Goal: Task Accomplishment & Management: Complete application form

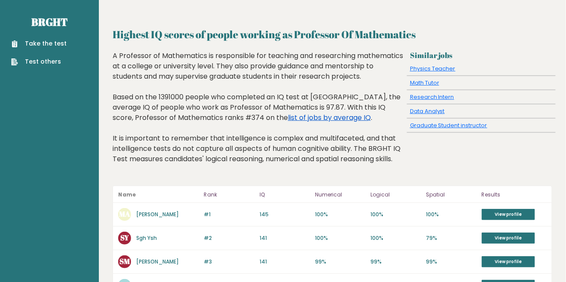
click at [290, 122] on link "list of jobs by average IQ" at bounding box center [329, 118] width 83 height 10
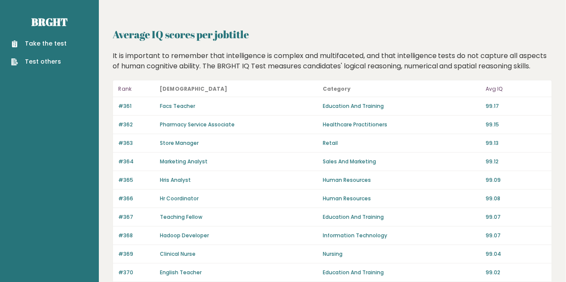
click at [499, 84] on p "Avg IQ" at bounding box center [516, 89] width 61 height 10
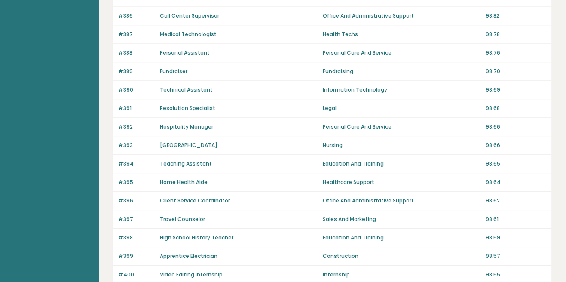
scroll to position [585, 0]
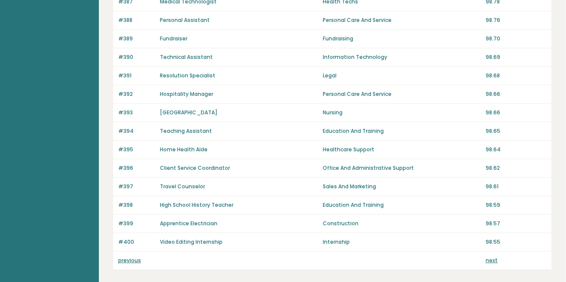
click at [136, 260] on link "previous" at bounding box center [129, 260] width 23 height 7
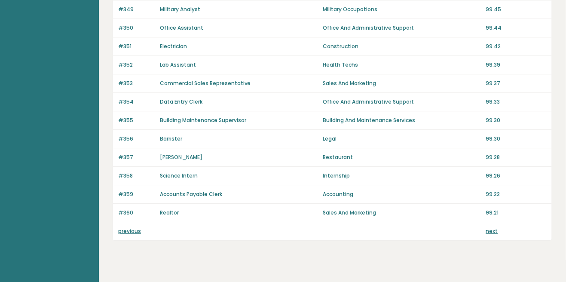
scroll to position [626, 0]
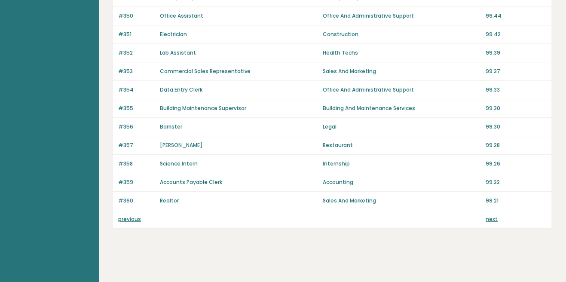
click at [130, 218] on link "previous" at bounding box center [129, 218] width 23 height 7
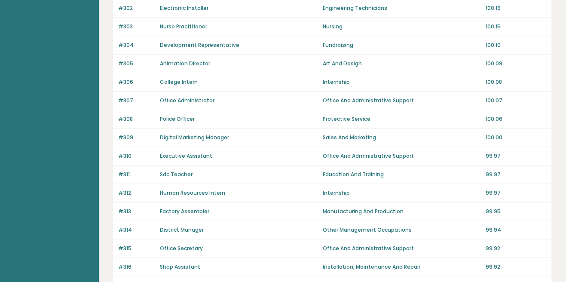
scroll to position [626, 0]
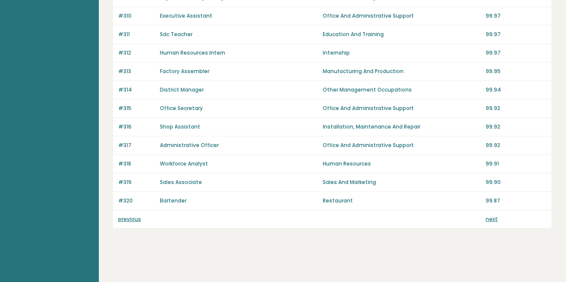
click at [137, 217] on link "previous" at bounding box center [129, 218] width 23 height 7
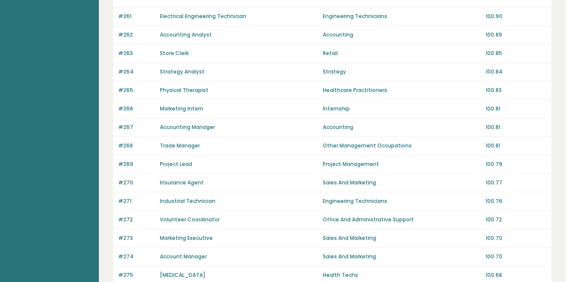
scroll to position [626, 0]
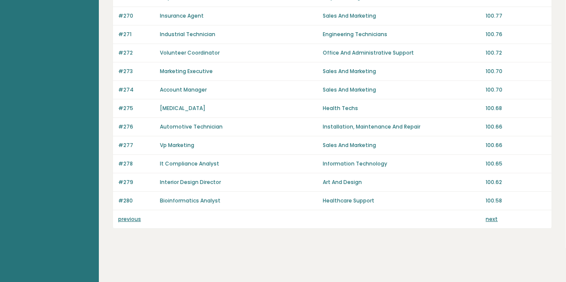
click at [138, 217] on link "previous" at bounding box center [129, 218] width 23 height 7
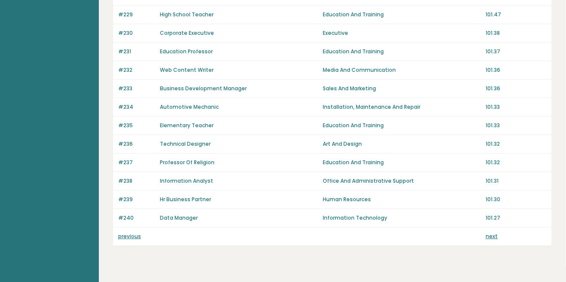
scroll to position [626, 0]
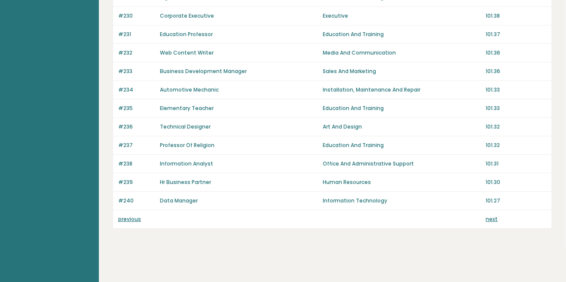
click at [138, 216] on link "previous" at bounding box center [129, 218] width 23 height 7
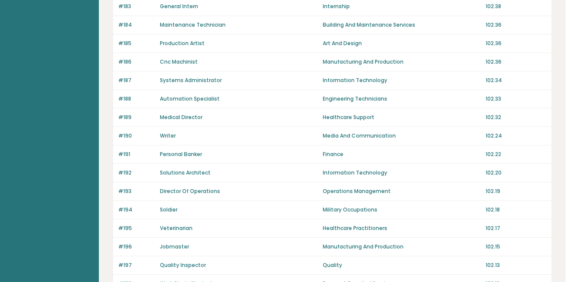
scroll to position [626, 0]
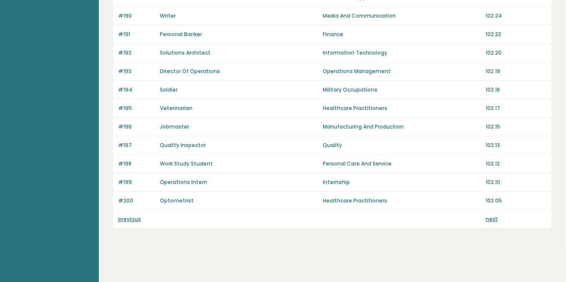
click at [139, 219] on link "previous" at bounding box center [129, 218] width 23 height 7
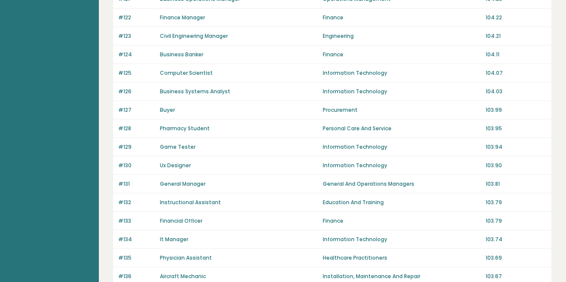
scroll to position [626, 0]
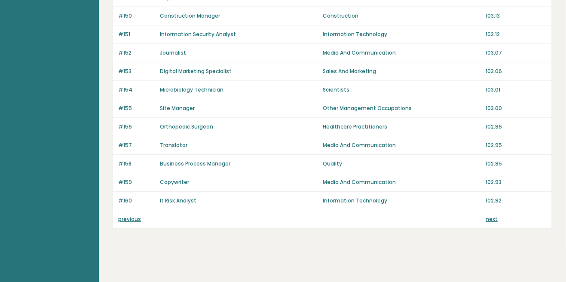
click at [136, 215] on link "previous" at bounding box center [129, 218] width 23 height 7
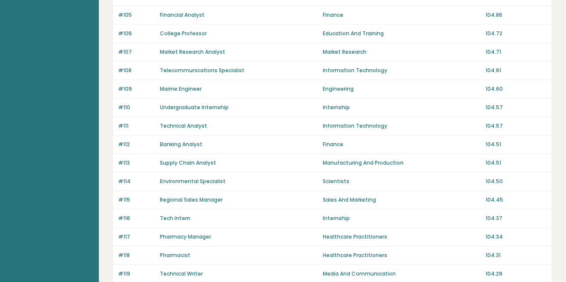
scroll to position [626, 0]
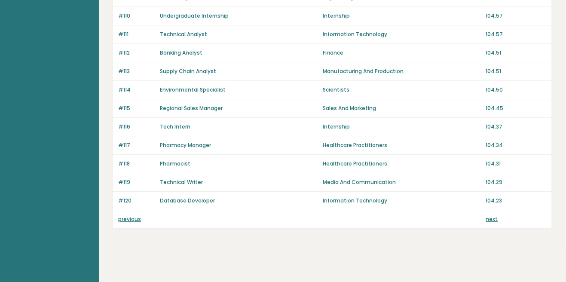
click at [132, 220] on link "previous" at bounding box center [129, 218] width 23 height 7
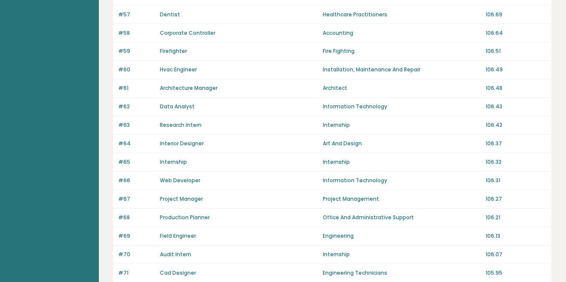
scroll to position [626, 0]
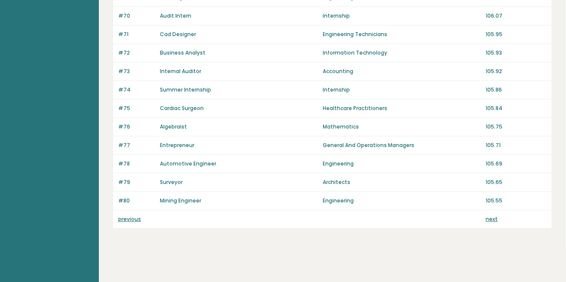
click at [136, 220] on link "previous" at bounding box center [129, 218] width 23 height 7
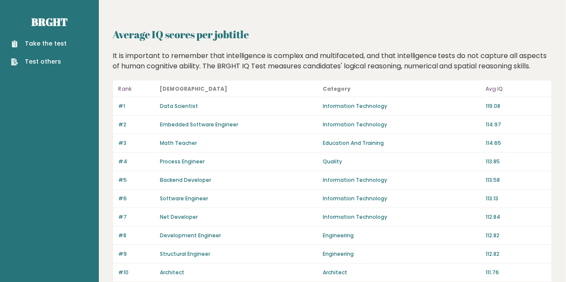
click at [55, 40] on link "Take the test" at bounding box center [38, 43] width 55 height 9
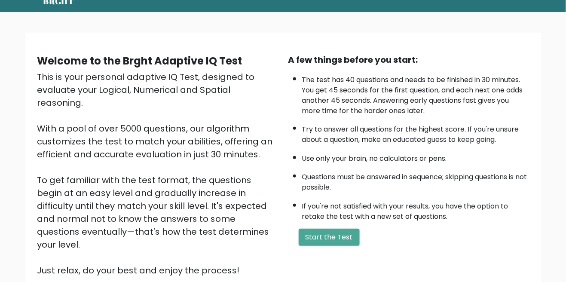
scroll to position [70, 0]
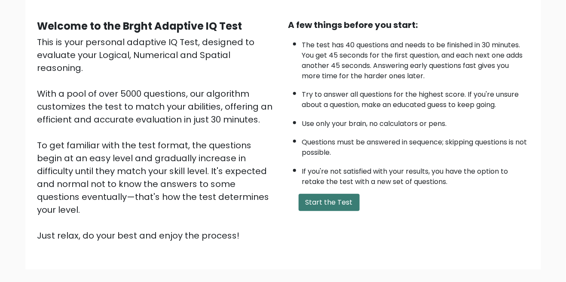
click at [340, 205] on button "Start the Test" at bounding box center [329, 202] width 61 height 17
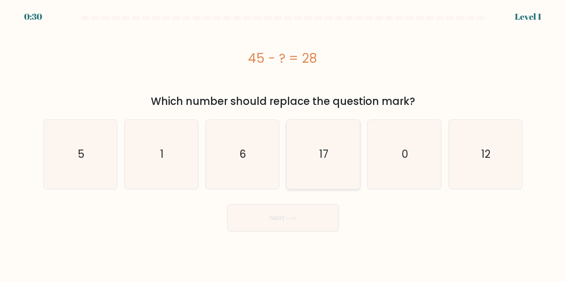
click at [321, 146] on icon "17" at bounding box center [323, 154] width 69 height 69
click at [284, 143] on input "d. 17" at bounding box center [283, 142] width 0 height 2
radio input "true"
click at [307, 217] on button "Next" at bounding box center [283, 217] width 112 height 27
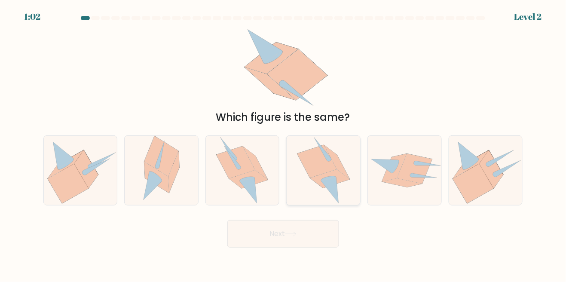
click at [332, 178] on icon at bounding box center [317, 161] width 40 height 33
click at [284, 143] on input "d." at bounding box center [283, 142] width 0 height 2
radio input "true"
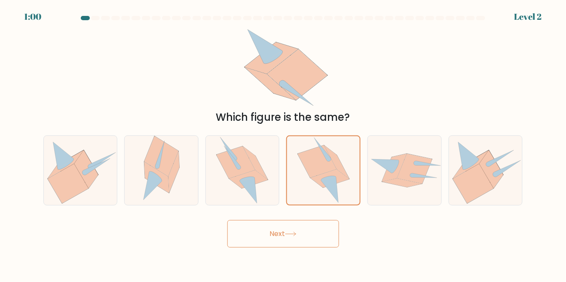
click at [314, 247] on button "Next" at bounding box center [283, 233] width 112 height 27
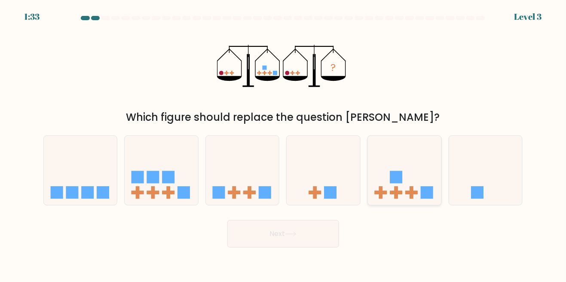
click at [404, 193] on icon at bounding box center [404, 170] width 73 height 61
click at [284, 143] on input "e." at bounding box center [283, 142] width 0 height 2
radio input "true"
click at [318, 247] on button "Next" at bounding box center [283, 233] width 112 height 27
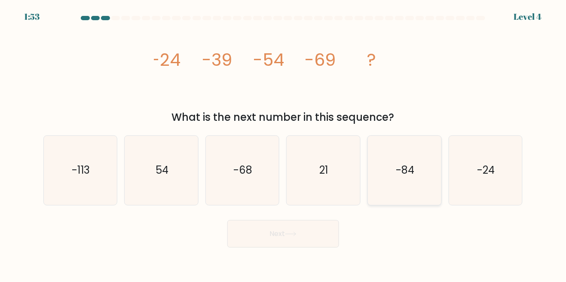
click at [411, 177] on text "-84" at bounding box center [405, 170] width 18 height 14
click at [284, 143] on input "e. -84" at bounding box center [283, 142] width 0 height 2
radio input "true"
click at [314, 246] on button "Next" at bounding box center [283, 233] width 112 height 27
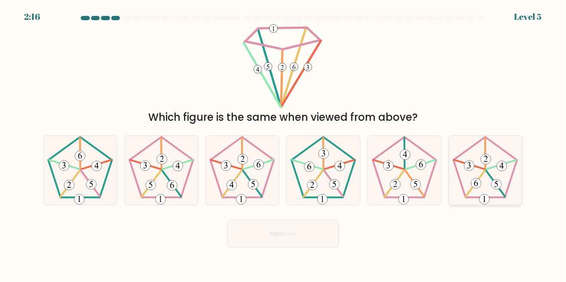
click at [491, 181] on icon at bounding box center [485, 170] width 69 height 69
click at [284, 143] on input "f." at bounding box center [283, 142] width 0 height 2
radio input "true"
click at [315, 247] on button "Next" at bounding box center [283, 233] width 112 height 27
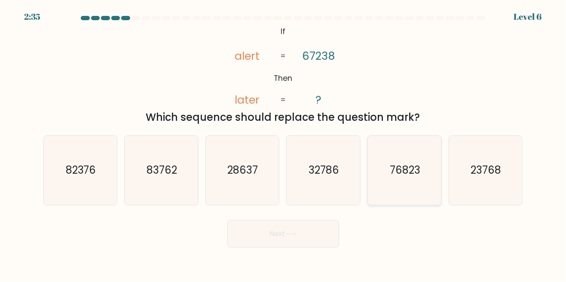
click at [405, 177] on text "76823" at bounding box center [405, 170] width 31 height 14
click at [284, 143] on input "e. 76823" at bounding box center [283, 142] width 0 height 2
radio input "true"
click at [306, 245] on button "Next" at bounding box center [283, 233] width 112 height 27
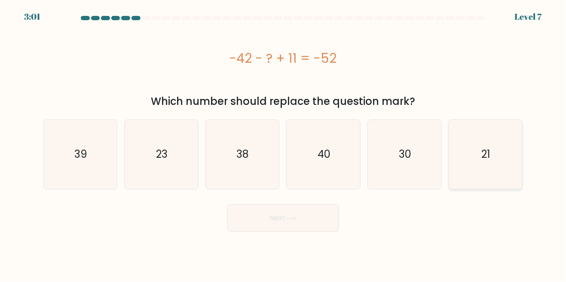
click at [483, 156] on text "21" at bounding box center [486, 154] width 9 height 14
click at [284, 143] on input "f. 21" at bounding box center [283, 142] width 0 height 2
radio input "true"
click at [320, 223] on button "Next" at bounding box center [283, 217] width 112 height 27
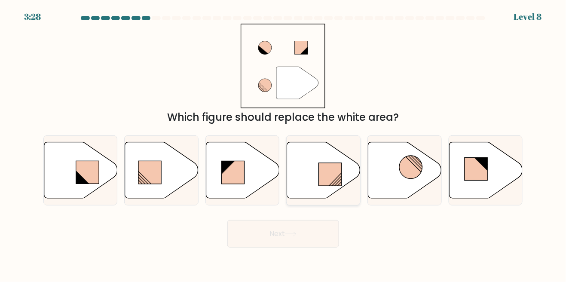
click at [321, 186] on rect at bounding box center [330, 174] width 23 height 23
click at [284, 143] on input "d." at bounding box center [283, 142] width 0 height 2
radio input "true"
click at [306, 247] on button "Next" at bounding box center [283, 233] width 112 height 27
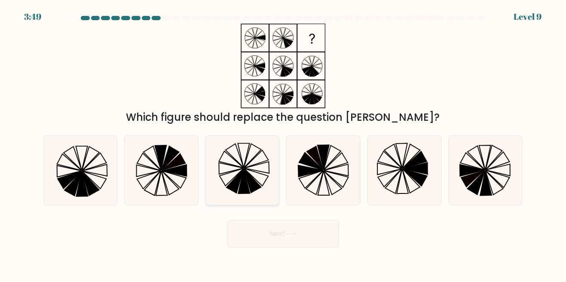
click at [247, 186] on icon at bounding box center [252, 181] width 17 height 24
click at [283, 143] on input "c." at bounding box center [283, 142] width 0 height 2
radio input "true"
click at [299, 245] on button "Next" at bounding box center [283, 233] width 112 height 27
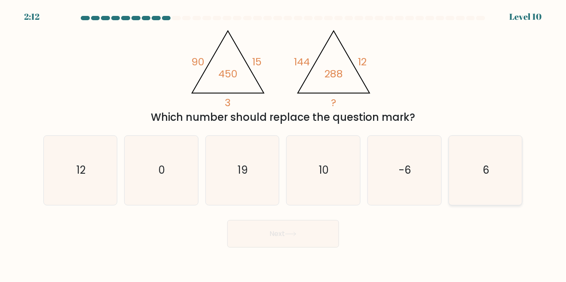
click at [495, 187] on icon "6" at bounding box center [485, 170] width 69 height 69
click at [284, 143] on input "f. 6" at bounding box center [283, 142] width 0 height 2
radio input "true"
click at [315, 244] on button "Next" at bounding box center [283, 233] width 112 height 27
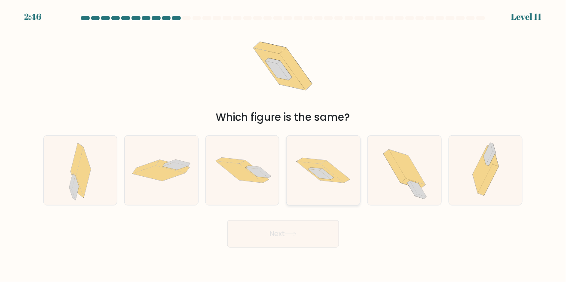
click at [322, 177] on icon at bounding box center [320, 172] width 48 height 21
click at [284, 143] on input "d." at bounding box center [283, 142] width 0 height 2
radio input "true"
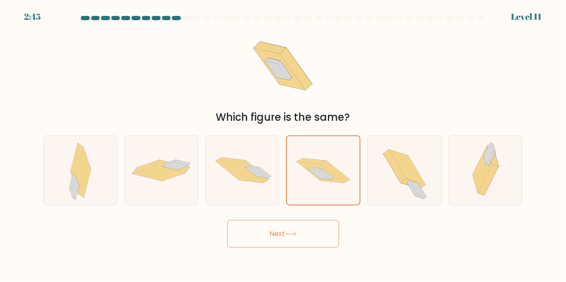
click at [303, 243] on button "Next" at bounding box center [283, 233] width 112 height 27
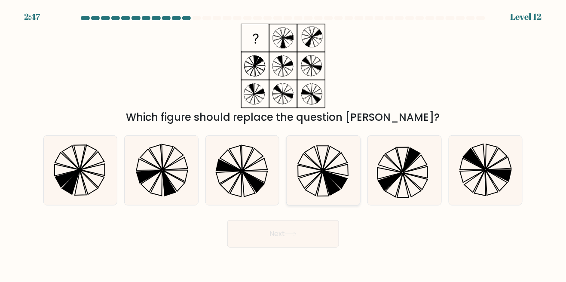
click at [324, 171] on icon at bounding box center [331, 159] width 17 height 24
click at [284, 143] on input "d." at bounding box center [283, 142] width 0 height 2
radio input "true"
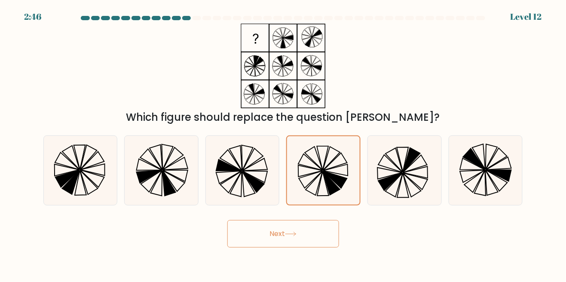
click at [311, 247] on button "Next" at bounding box center [283, 233] width 112 height 27
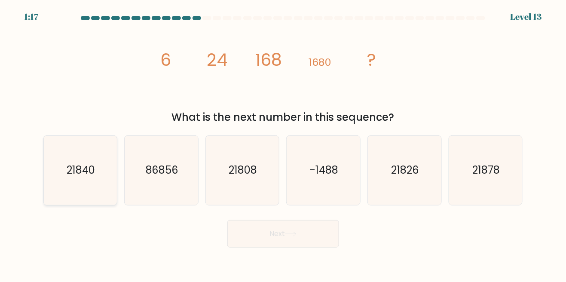
click at [78, 177] on text "21840" at bounding box center [81, 170] width 28 height 14
click at [283, 143] on input "a. 21840" at bounding box center [283, 142] width 0 height 2
radio input "true"
click at [309, 247] on button "Next" at bounding box center [283, 233] width 112 height 27
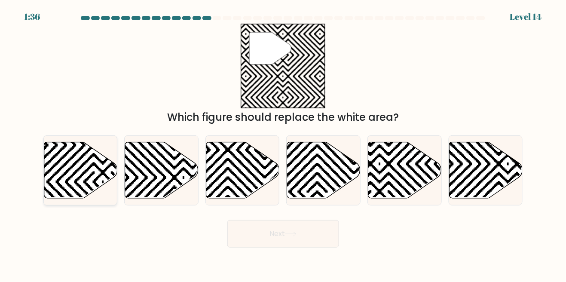
click at [69, 188] on icon at bounding box center [80, 170] width 73 height 56
click at [283, 143] on input "a." at bounding box center [283, 142] width 0 height 2
radio input "true"
click at [257, 247] on button "Next" at bounding box center [283, 233] width 112 height 27
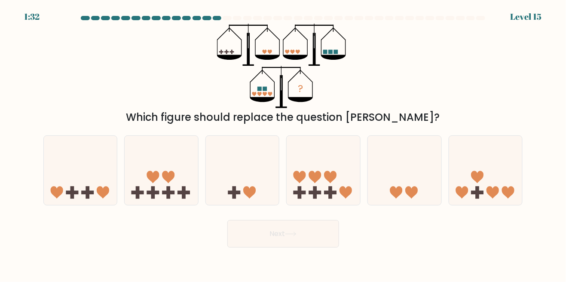
click at [254, 247] on button "Next" at bounding box center [283, 233] width 112 height 27
click at [321, 193] on icon at bounding box center [323, 170] width 73 height 61
click at [284, 143] on input "d." at bounding box center [283, 142] width 0 height 2
radio input "true"
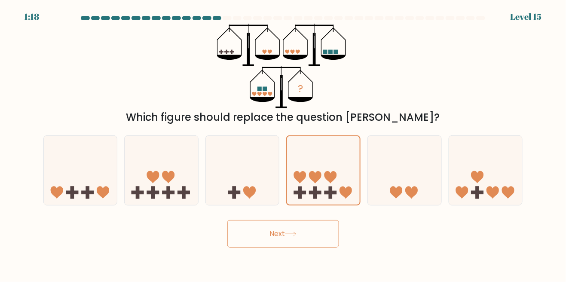
click at [302, 247] on button "Next" at bounding box center [283, 233] width 112 height 27
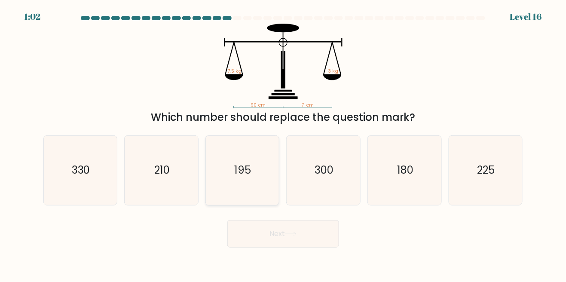
click at [249, 177] on text "195" at bounding box center [243, 170] width 17 height 14
click at [283, 143] on input "c. 195" at bounding box center [283, 142] width 0 height 2
radio input "true"
click at [308, 246] on button "Next" at bounding box center [283, 233] width 112 height 27
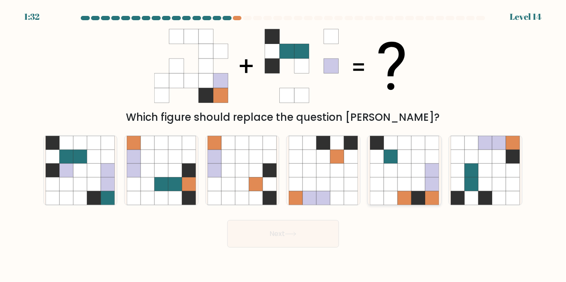
click at [404, 177] on icon at bounding box center [404, 171] width 14 height 14
click at [284, 143] on input "e." at bounding box center [283, 142] width 0 height 2
radio input "true"
click at [486, 189] on icon at bounding box center [486, 184] width 14 height 14
click at [284, 143] on input "f." at bounding box center [283, 142] width 0 height 2
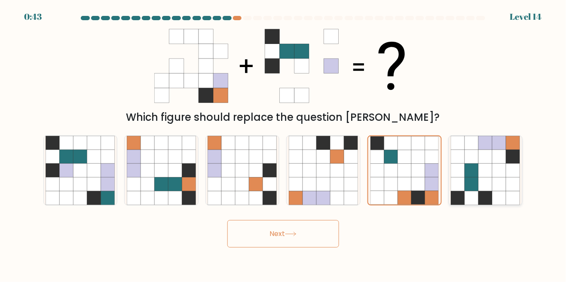
radio input "true"
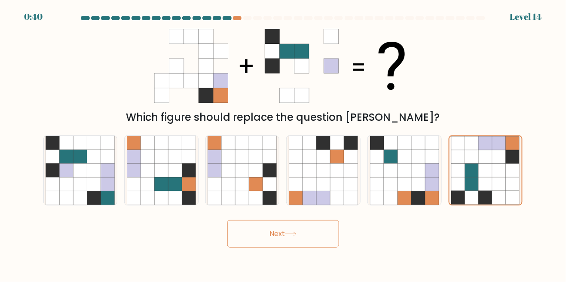
click at [309, 247] on button "Next" at bounding box center [283, 233] width 112 height 27
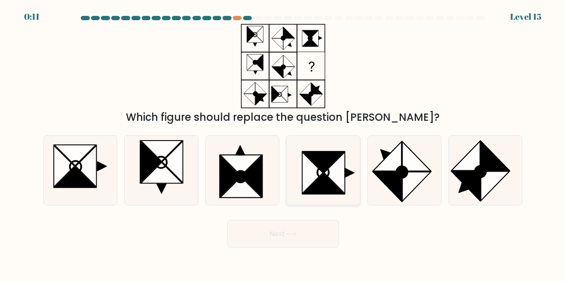
click at [333, 187] on icon at bounding box center [334, 173] width 21 height 42
click at [284, 143] on input "d." at bounding box center [283, 142] width 0 height 2
radio input "true"
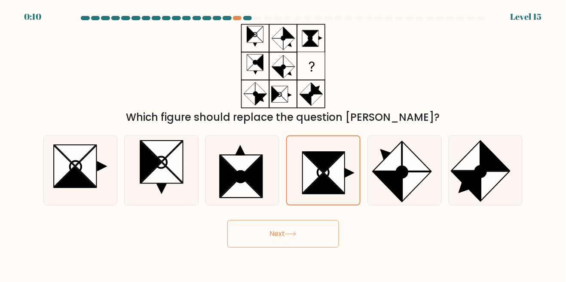
click at [319, 247] on button "Next" at bounding box center [283, 233] width 112 height 27
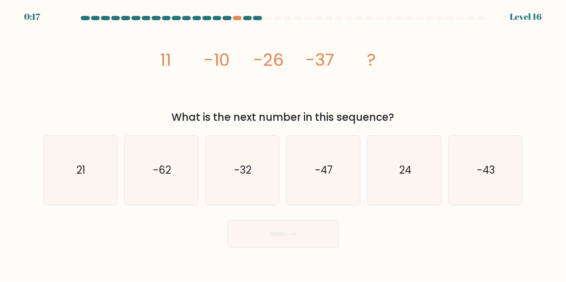
click at [192, 93] on icon "image/svg+xml 11 -10 -26 -37 ?" at bounding box center [283, 66] width 258 height 85
click at [257, 100] on icon "image/svg+xml 11 -10 -26 -37 ?" at bounding box center [283, 66] width 258 height 85
click at [468, 91] on div "image/svg+xml 11 -10 -26 -37 ? What is the next number in this sequence?" at bounding box center [283, 74] width 490 height 101
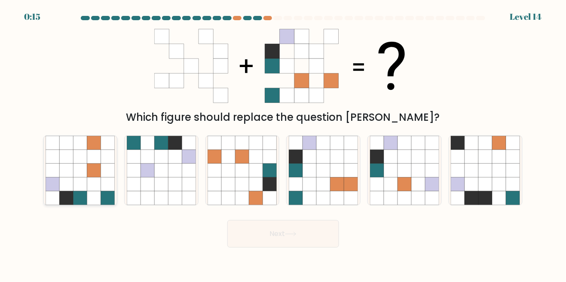
click at [85, 177] on icon at bounding box center [80, 171] width 14 height 14
click at [283, 143] on input "a." at bounding box center [283, 142] width 0 height 2
radio input "true"
click at [311, 247] on button "Next" at bounding box center [283, 233] width 112 height 27
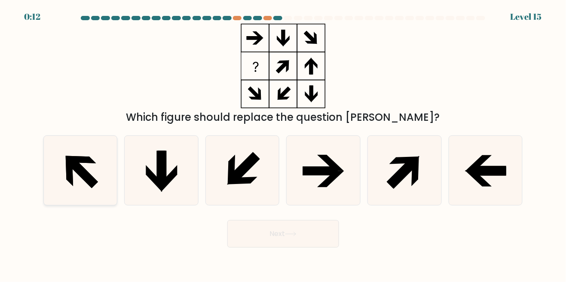
click at [89, 182] on icon at bounding box center [80, 170] width 69 height 69
click at [283, 143] on input "a." at bounding box center [283, 142] width 0 height 2
radio input "true"
click at [310, 247] on button "Next" at bounding box center [283, 233] width 112 height 27
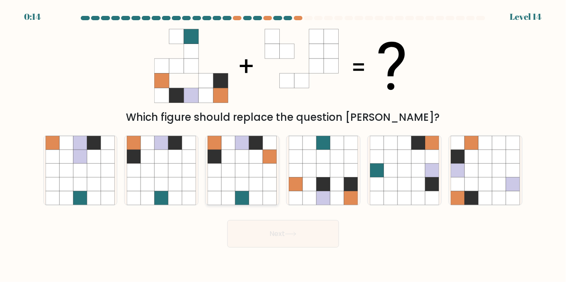
click at [258, 177] on icon at bounding box center [256, 171] width 14 height 14
click at [283, 143] on input "c." at bounding box center [283, 142] width 0 height 2
radio input "true"
click at [294, 236] on icon at bounding box center [291, 234] width 12 height 5
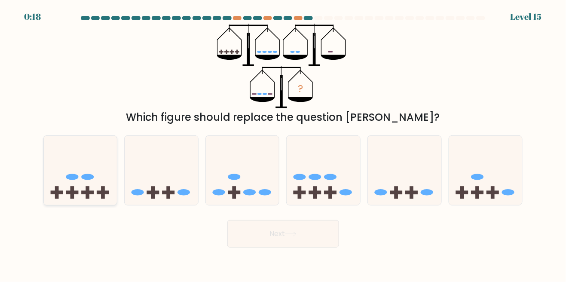
click at [93, 180] on ellipse at bounding box center [87, 177] width 12 height 6
click at [283, 143] on input "a." at bounding box center [283, 142] width 0 height 2
radio input "true"
click at [314, 247] on button "Next" at bounding box center [283, 233] width 112 height 27
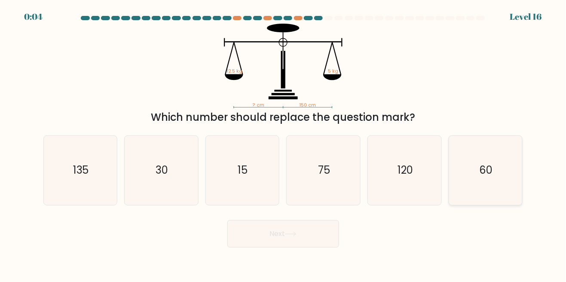
click at [484, 177] on text "60" at bounding box center [486, 170] width 13 height 14
click at [284, 143] on input "f. 60" at bounding box center [283, 142] width 0 height 2
radio input "true"
click at [312, 247] on button "Next" at bounding box center [283, 233] width 112 height 27
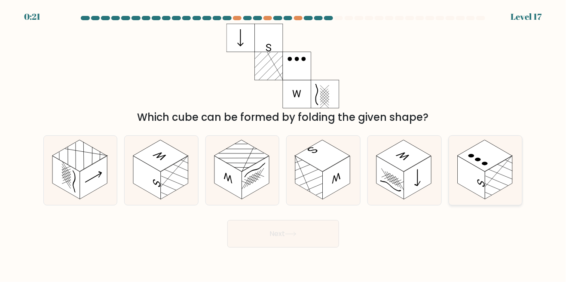
click at [491, 186] on rect at bounding box center [498, 177] width 27 height 43
click at [284, 143] on input "f." at bounding box center [283, 142] width 0 height 2
radio input "true"
click at [306, 247] on button "Next" at bounding box center [283, 233] width 112 height 27
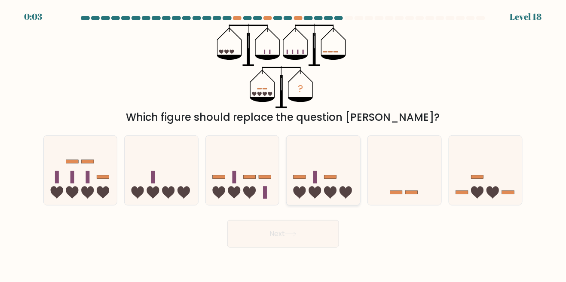
click at [331, 195] on icon at bounding box center [323, 170] width 73 height 61
click at [284, 143] on input "d." at bounding box center [283, 142] width 0 height 2
radio input "true"
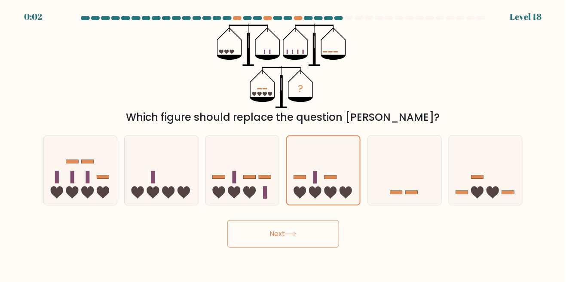
click at [258, 247] on button "Next" at bounding box center [283, 233] width 112 height 27
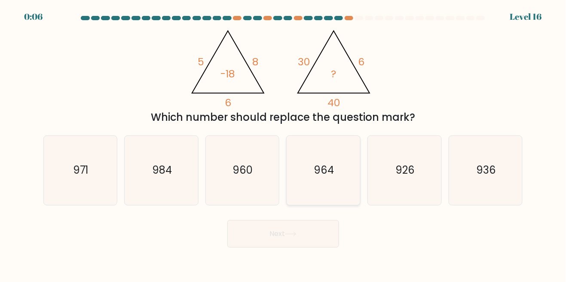
click at [336, 192] on icon "964" at bounding box center [323, 170] width 69 height 69
click at [284, 143] on input "d. 964" at bounding box center [283, 142] width 0 height 2
radio input "true"
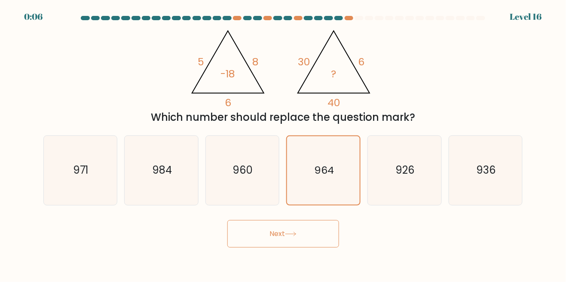
click at [312, 247] on button "Next" at bounding box center [283, 233] width 112 height 27
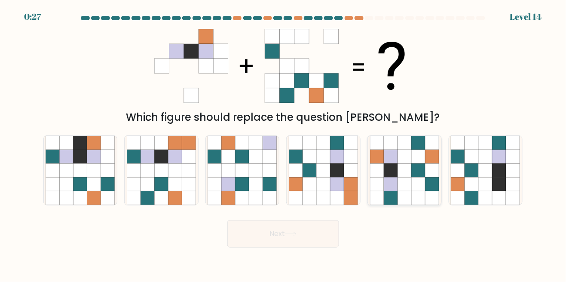
click at [400, 191] on icon at bounding box center [404, 184] width 14 height 14
click at [284, 143] on input "e." at bounding box center [283, 142] width 0 height 2
radio input "true"
click at [317, 247] on button "Next" at bounding box center [283, 233] width 112 height 27
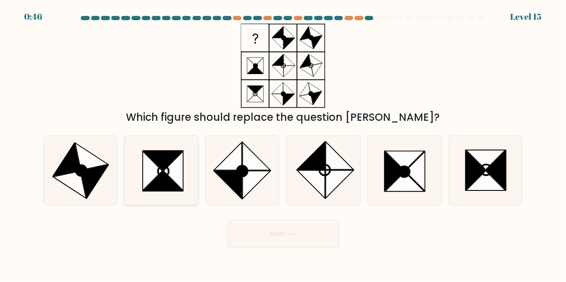
click at [162, 171] on icon at bounding box center [163, 161] width 39 height 20
click at [283, 143] on input "b." at bounding box center [283, 142] width 0 height 2
radio input "true"
click at [254, 247] on button "Next" at bounding box center [283, 233] width 112 height 27
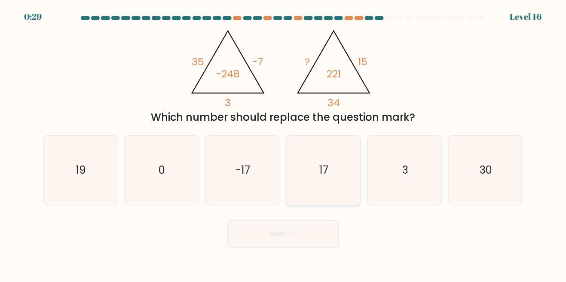
click at [334, 189] on icon "17" at bounding box center [323, 170] width 69 height 69
click at [284, 143] on input "d. 17" at bounding box center [283, 142] width 0 height 2
radio input "true"
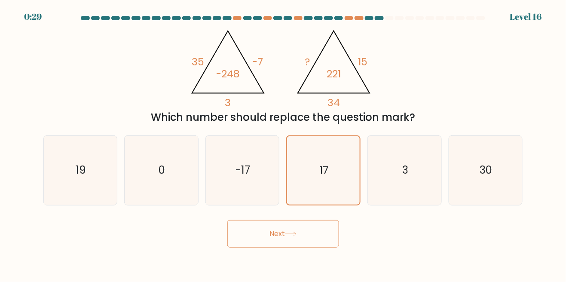
click at [299, 247] on button "Next" at bounding box center [283, 233] width 112 height 27
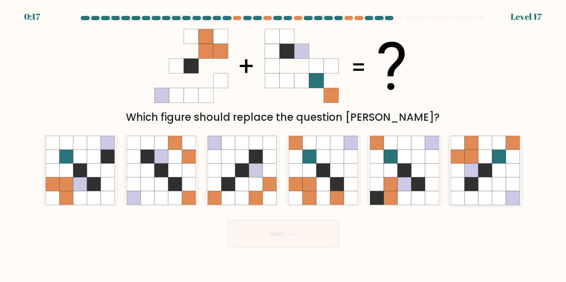
click at [488, 177] on icon at bounding box center [486, 171] width 14 height 14
click at [284, 143] on input "f." at bounding box center [283, 142] width 0 height 2
radio input "true"
click at [313, 247] on button "Next" at bounding box center [283, 233] width 112 height 27
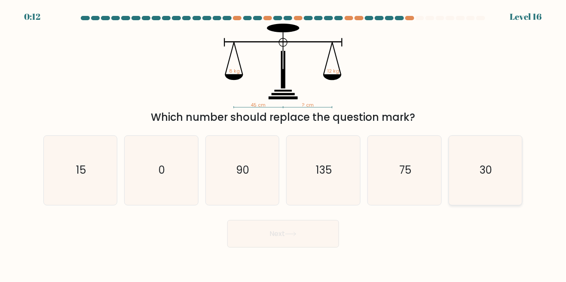
click at [489, 177] on text "30" at bounding box center [486, 170] width 12 height 14
click at [284, 143] on input "f. 30" at bounding box center [283, 142] width 0 height 2
radio input "true"
click at [323, 247] on button "Next" at bounding box center [283, 233] width 112 height 27
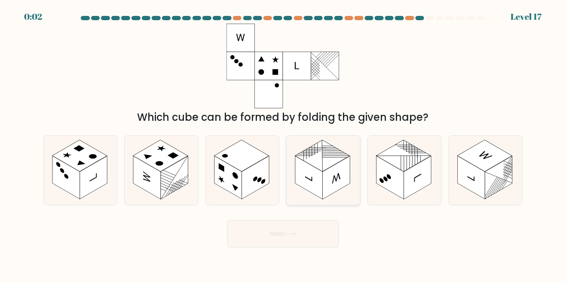
click at [332, 193] on rect at bounding box center [336, 177] width 27 height 43
click at [284, 143] on input "d." at bounding box center [283, 142] width 0 height 2
radio input "true"
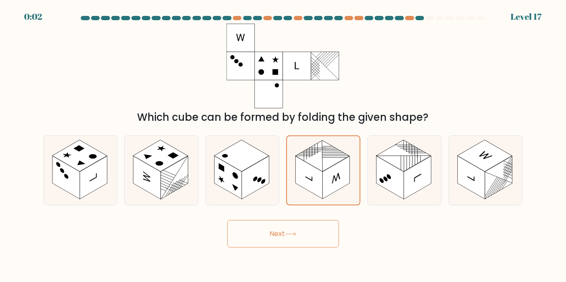
click at [304, 245] on button "Next" at bounding box center [283, 233] width 112 height 27
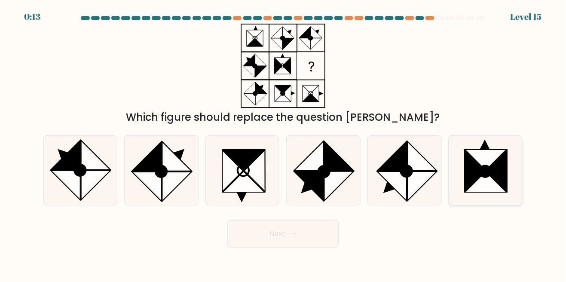
click at [480, 177] on icon at bounding box center [485, 171] width 11 height 11
click at [284, 143] on input "f." at bounding box center [283, 142] width 0 height 2
radio input "true"
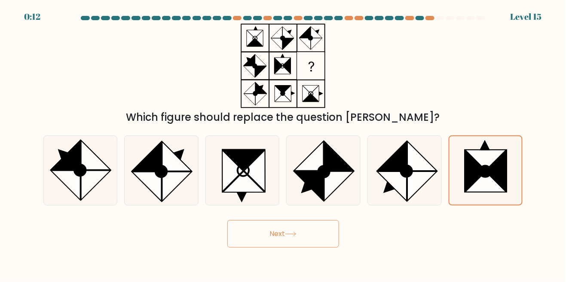
click at [313, 245] on button "Next" at bounding box center [283, 233] width 112 height 27
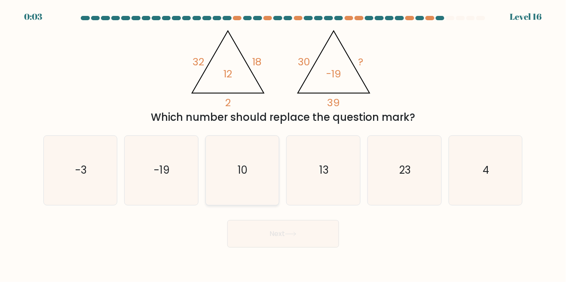
click at [253, 189] on icon "10" at bounding box center [242, 170] width 69 height 69
click at [283, 143] on input "c. 10" at bounding box center [283, 142] width 0 height 2
radio input "true"
click at [304, 247] on button "Next" at bounding box center [283, 233] width 112 height 27
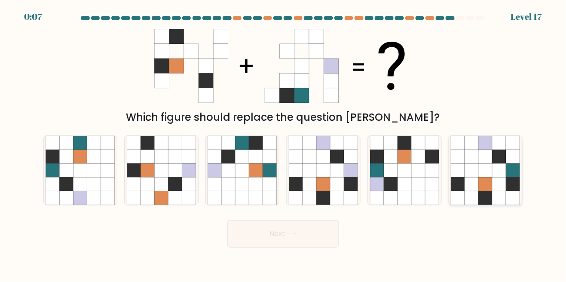
click at [496, 190] on icon at bounding box center [499, 184] width 14 height 14
click at [284, 143] on input "f." at bounding box center [283, 142] width 0 height 2
radio input "true"
click at [312, 247] on button "Next" at bounding box center [283, 233] width 112 height 27
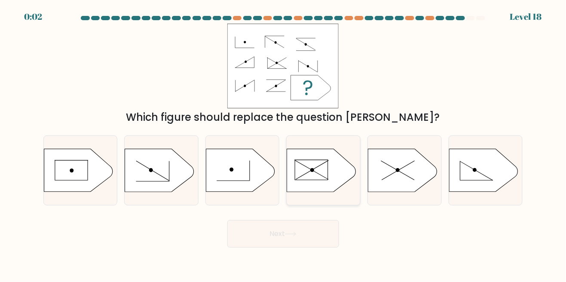
click at [321, 185] on icon at bounding box center [321, 170] width 69 height 43
click at [284, 143] on input "d." at bounding box center [283, 142] width 0 height 2
radio input "true"
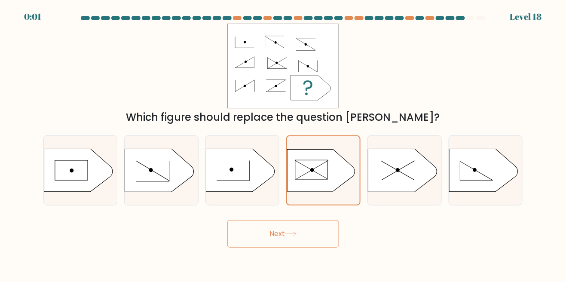
click at [313, 247] on button "Next" at bounding box center [283, 233] width 112 height 27
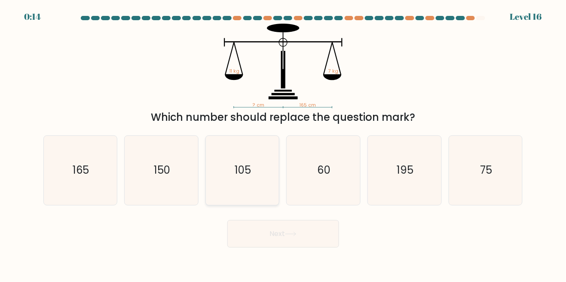
click at [252, 186] on icon "105" at bounding box center [242, 170] width 69 height 69
click at [283, 143] on input "c. 105" at bounding box center [283, 142] width 0 height 2
radio input "true"
click at [294, 247] on button "Next" at bounding box center [283, 233] width 112 height 27
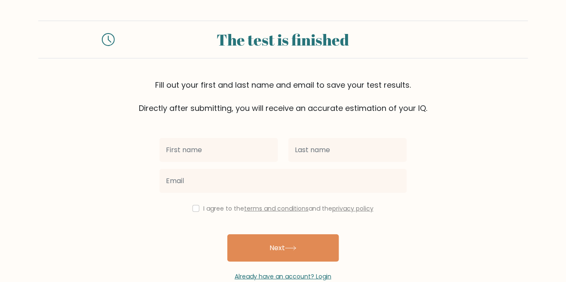
click at [244, 147] on input "text" at bounding box center [218, 150] width 119 height 24
type input "a"
type input "Kari"
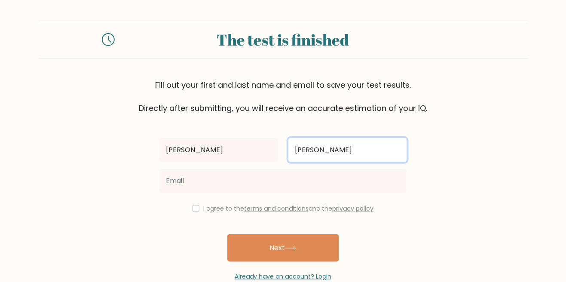
type input "Clark"
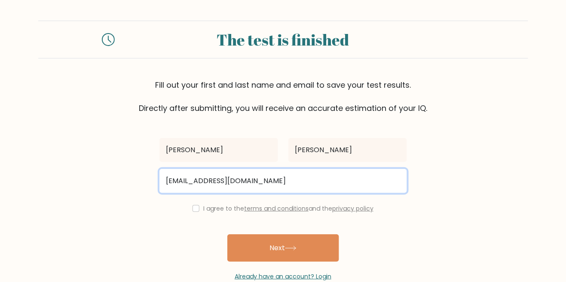
type input "kariclark90@hotmail.com"
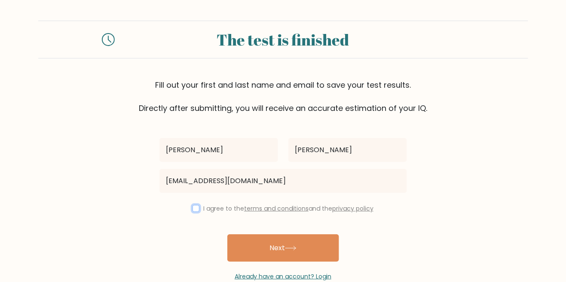
click at [192, 208] on input "checkbox" at bounding box center [195, 208] width 7 height 7
checkbox input "true"
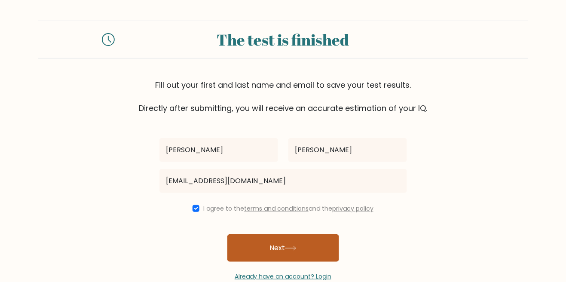
click at [259, 245] on button "Next" at bounding box center [283, 247] width 112 height 27
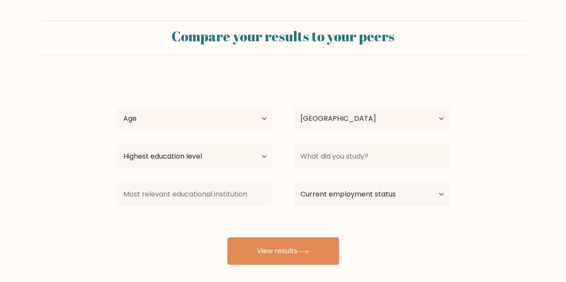
select select "GB"
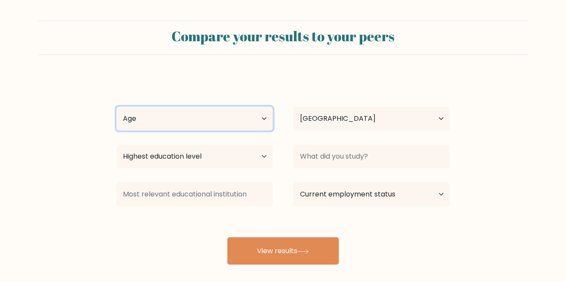
click at [185, 113] on select "Age Under [DEMOGRAPHIC_DATA] [DEMOGRAPHIC_DATA] [DEMOGRAPHIC_DATA] [DEMOGRAPHIC…" at bounding box center [194, 119] width 156 height 24
select select "25_34"
click at [116, 107] on select "Age Under [DEMOGRAPHIC_DATA] [DEMOGRAPHIC_DATA] [DEMOGRAPHIC_DATA] [DEMOGRAPHIC…" at bounding box center [194, 119] width 156 height 24
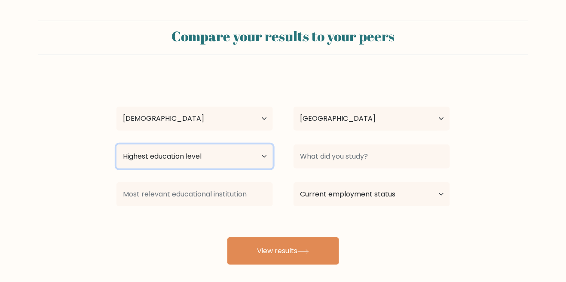
click at [145, 155] on select "Highest education level No schooling Primary Lower Secondary Upper Secondary Oc…" at bounding box center [194, 156] width 156 height 24
select select "doctoral_degree"
click at [116, 144] on select "Highest education level No schooling Primary Lower Secondary Upper Secondary Oc…" at bounding box center [194, 156] width 156 height 24
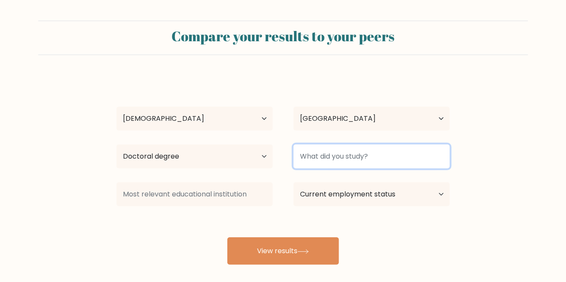
click at [411, 155] on input at bounding box center [371, 156] width 156 height 24
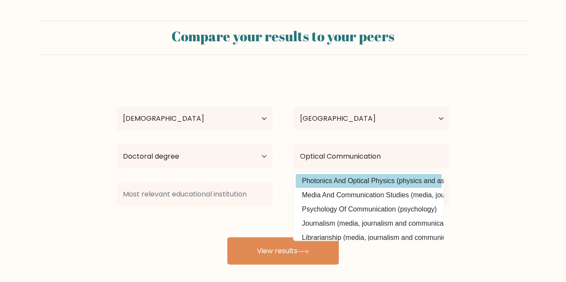
click at [403, 181] on option "Photonics And Optical Physics (physics and astronomy)" at bounding box center [369, 181] width 146 height 14
type input "Photonics And Optical Physics"
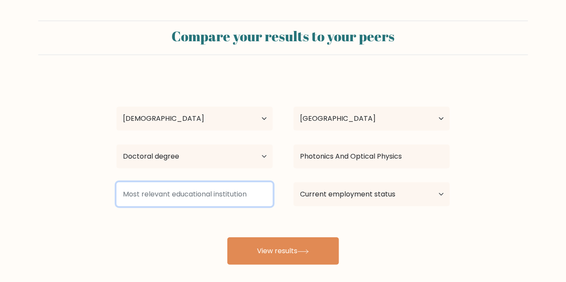
click at [168, 194] on input at bounding box center [194, 194] width 156 height 24
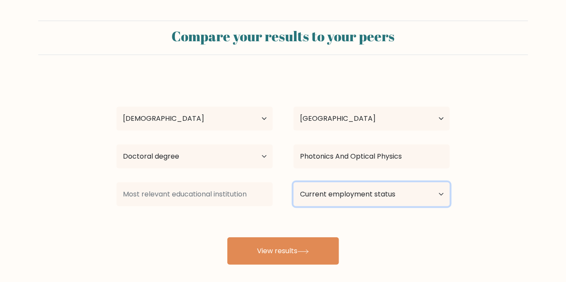
click at [415, 196] on select "Current employment status Employed Student Retired Other / prefer not to answer" at bounding box center [371, 194] width 156 height 24
select select "employed"
click at [293, 182] on select "Current employment status Employed Student Retired Other / prefer not to answer" at bounding box center [371, 194] width 156 height 24
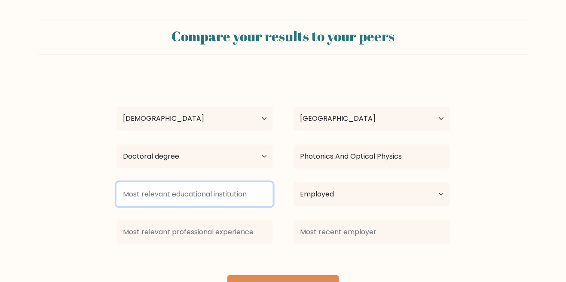
click at [231, 192] on input at bounding box center [194, 194] width 156 height 24
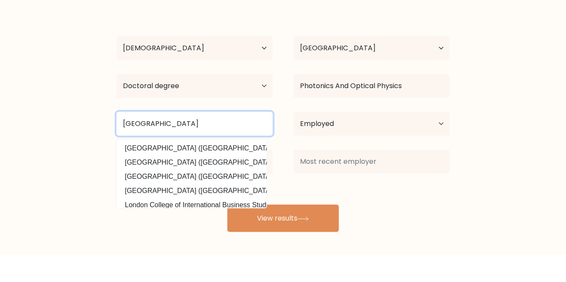
type input "[GEOGRAPHIC_DATA]"
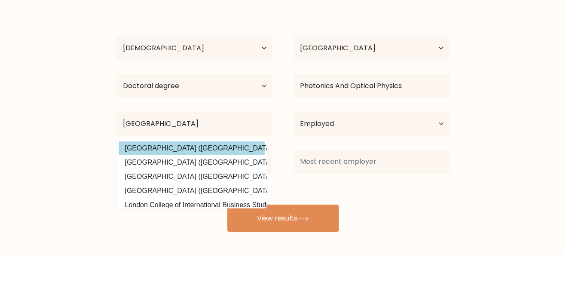
click at [146, 174] on option "University College London (United Kingdom)" at bounding box center [192, 175] width 146 height 14
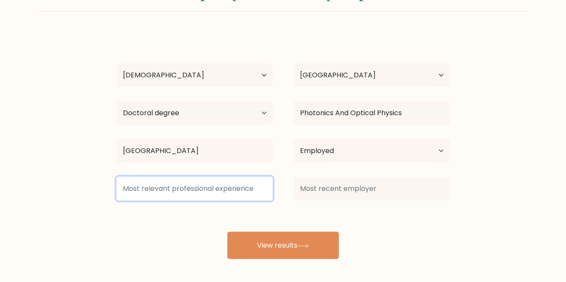
click at [144, 187] on input at bounding box center [194, 189] width 156 height 24
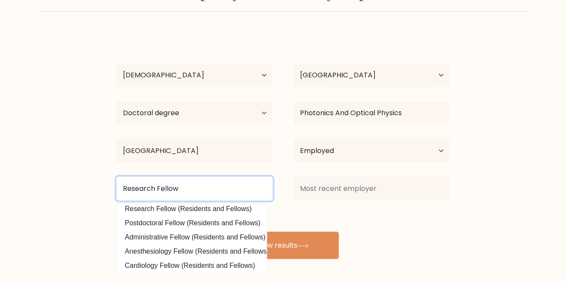
scroll to position [16, 0]
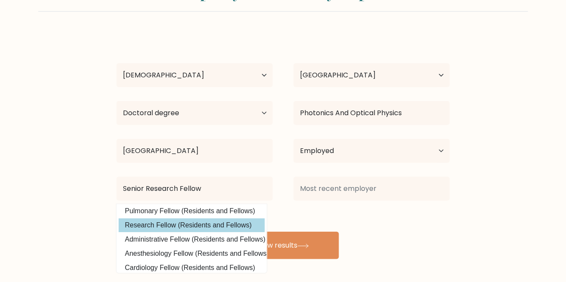
click at [141, 224] on option "Research Fellow (Residents and Fellows)" at bounding box center [192, 225] width 146 height 14
type input "Research Fellow"
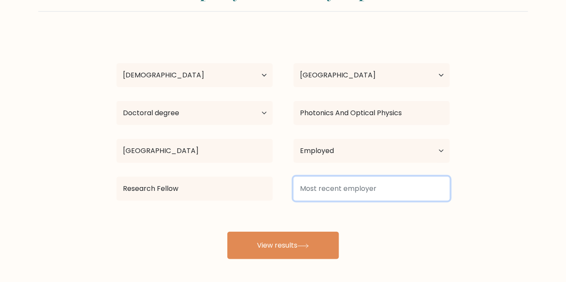
click at [389, 184] on input at bounding box center [371, 189] width 156 height 24
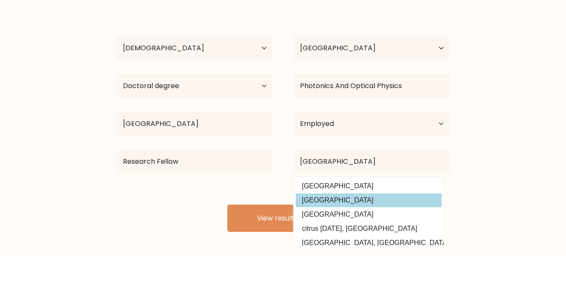
click at [368, 226] on option "university college london" at bounding box center [369, 227] width 146 height 14
type input "university college london"
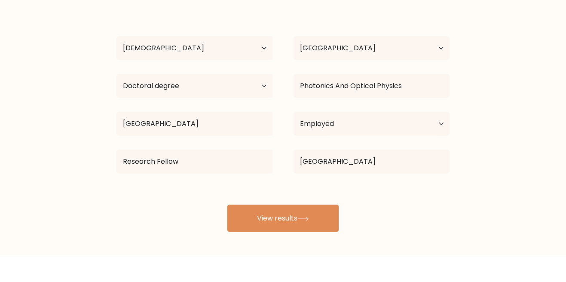
scroll to position [43, 0]
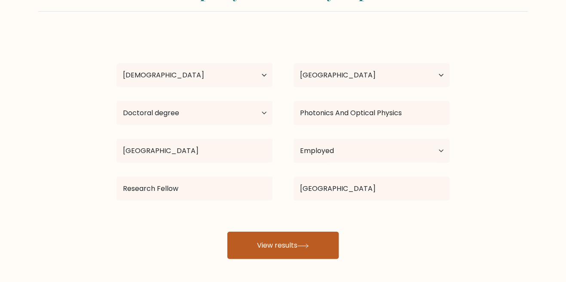
click at [312, 243] on button "View results" at bounding box center [283, 245] width 112 height 27
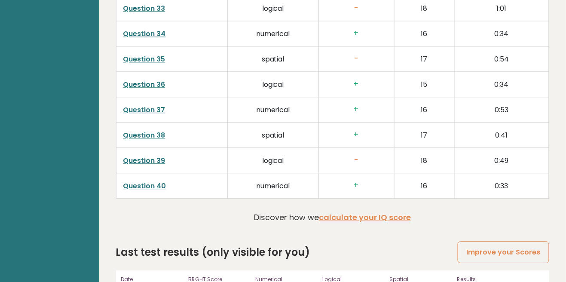
scroll to position [2275, 0]
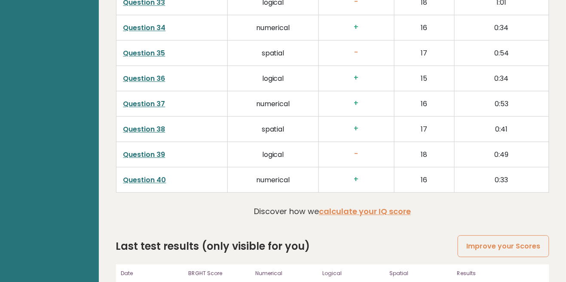
click at [149, 150] on link "Question 39" at bounding box center [144, 155] width 42 height 10
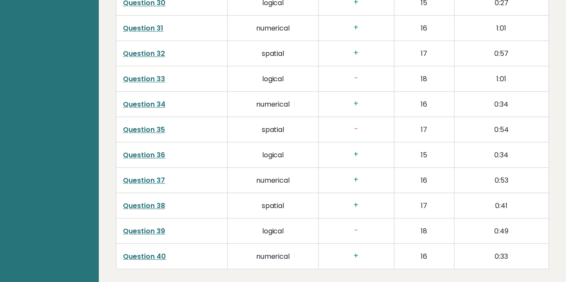
scroll to position [2251, 0]
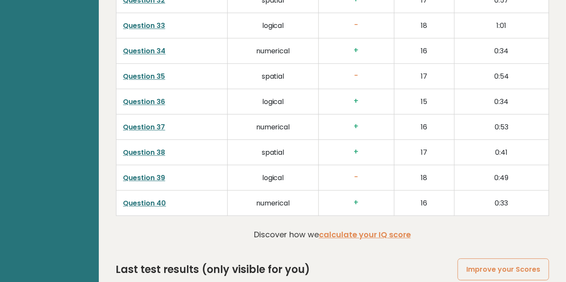
click at [136, 198] on link "Question 40" at bounding box center [144, 203] width 43 height 10
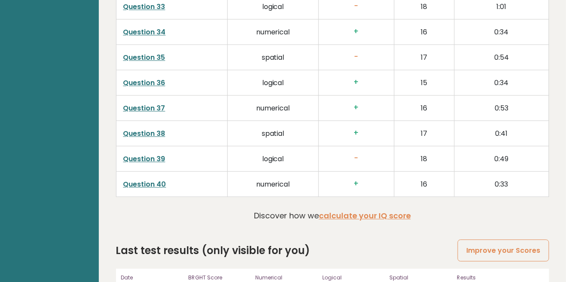
click at [152, 78] on link "Question 36" at bounding box center [144, 83] width 42 height 10
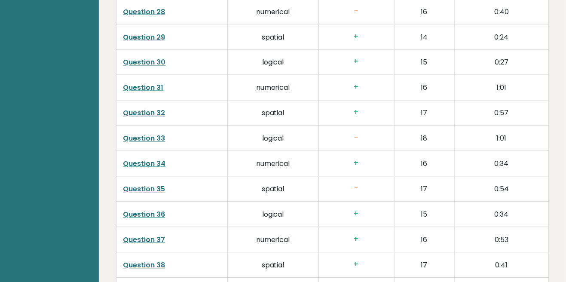
scroll to position [2137, 0]
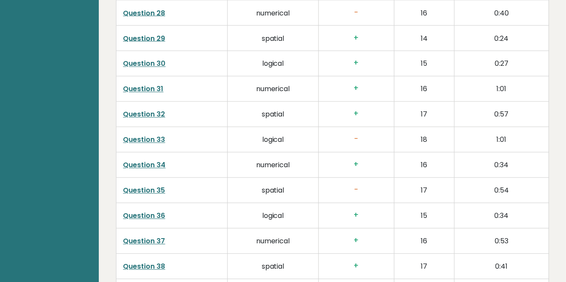
click at [134, 135] on link "Question 33" at bounding box center [144, 140] width 42 height 10
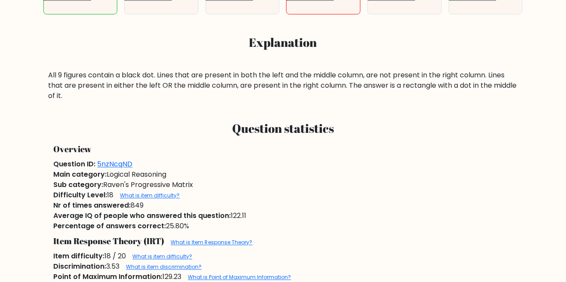
scroll to position [330, 0]
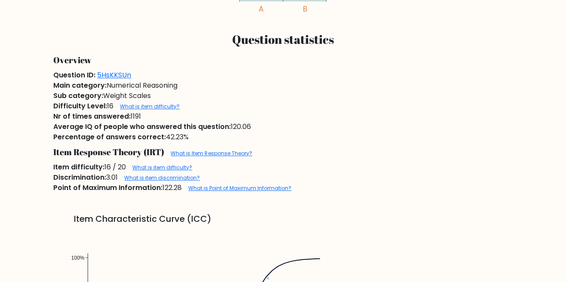
scroll to position [556, 0]
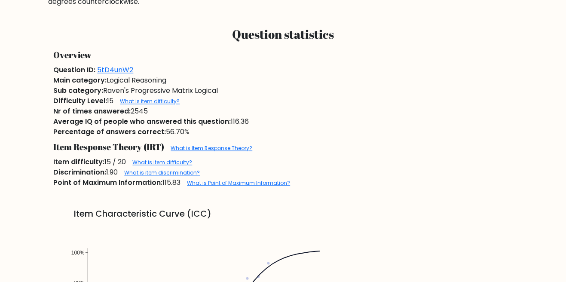
scroll to position [413, 0]
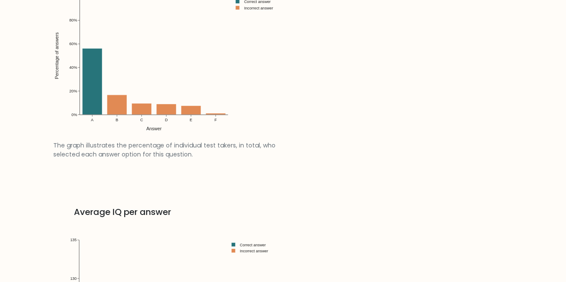
scroll to position [1119, 0]
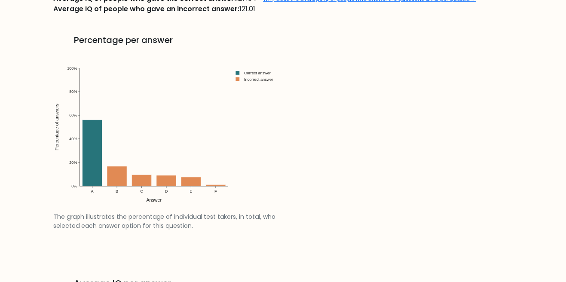
scroll to position [1045, 0]
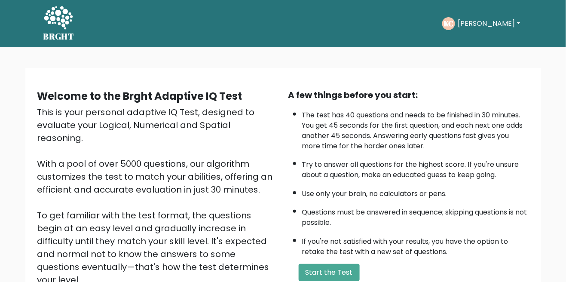
click at [471, 25] on button "[PERSON_NAME]" at bounding box center [488, 23] width 67 height 11
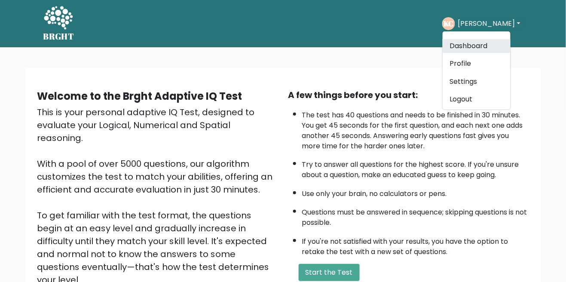
click at [480, 46] on link "Dashboard" at bounding box center [477, 46] width 68 height 14
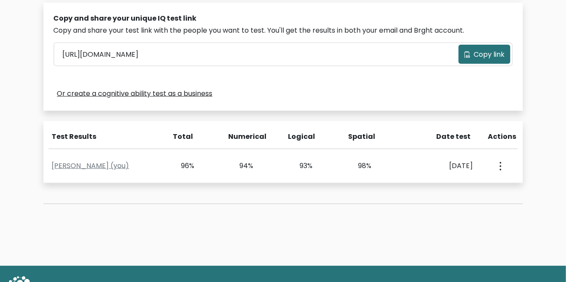
scroll to position [270, 0]
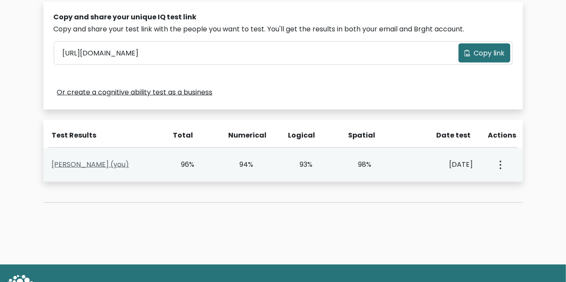
click at [93, 162] on link "[PERSON_NAME] (you)" at bounding box center [90, 164] width 77 height 10
